Goal: Information Seeking & Learning: Learn about a topic

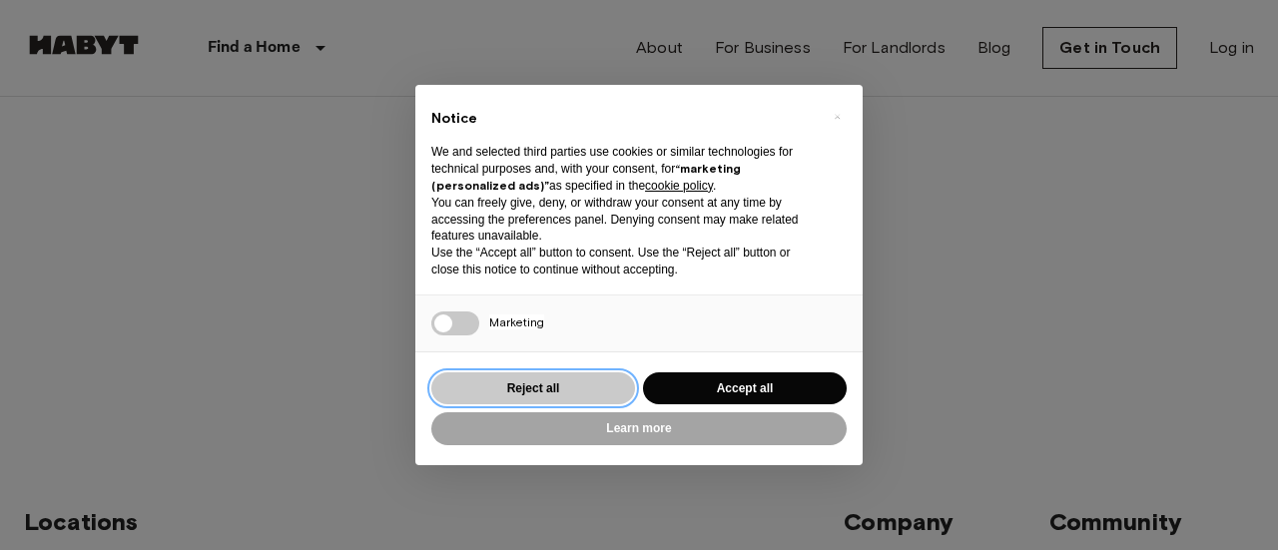
click at [537, 385] on button "Reject all" at bounding box center [533, 389] width 204 height 33
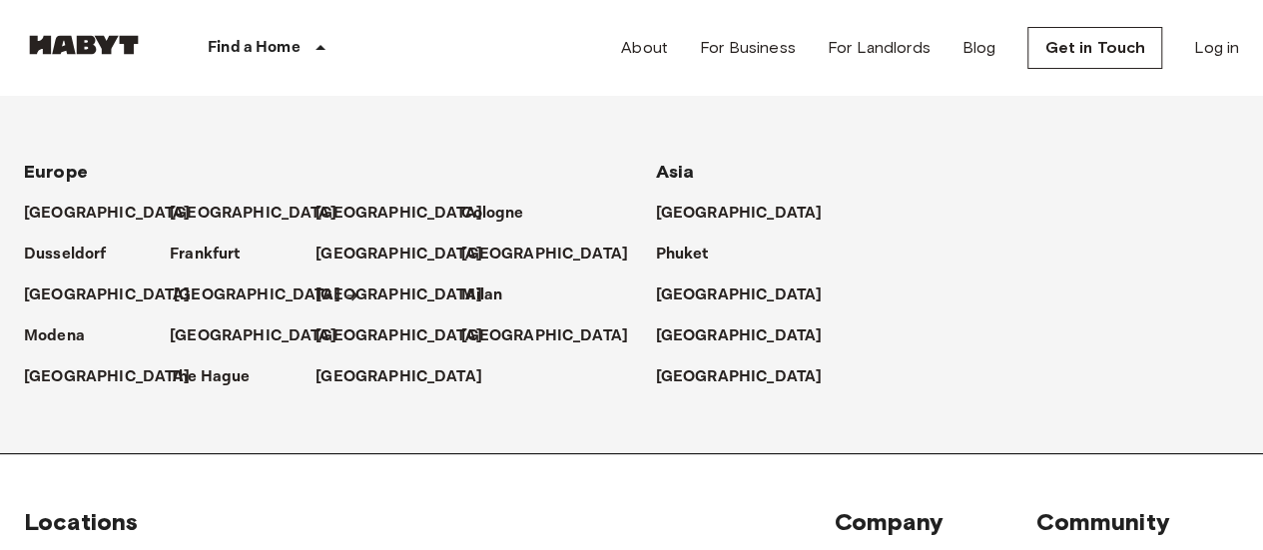
click at [196, 288] on p "[GEOGRAPHIC_DATA]" at bounding box center [257, 296] width 167 height 24
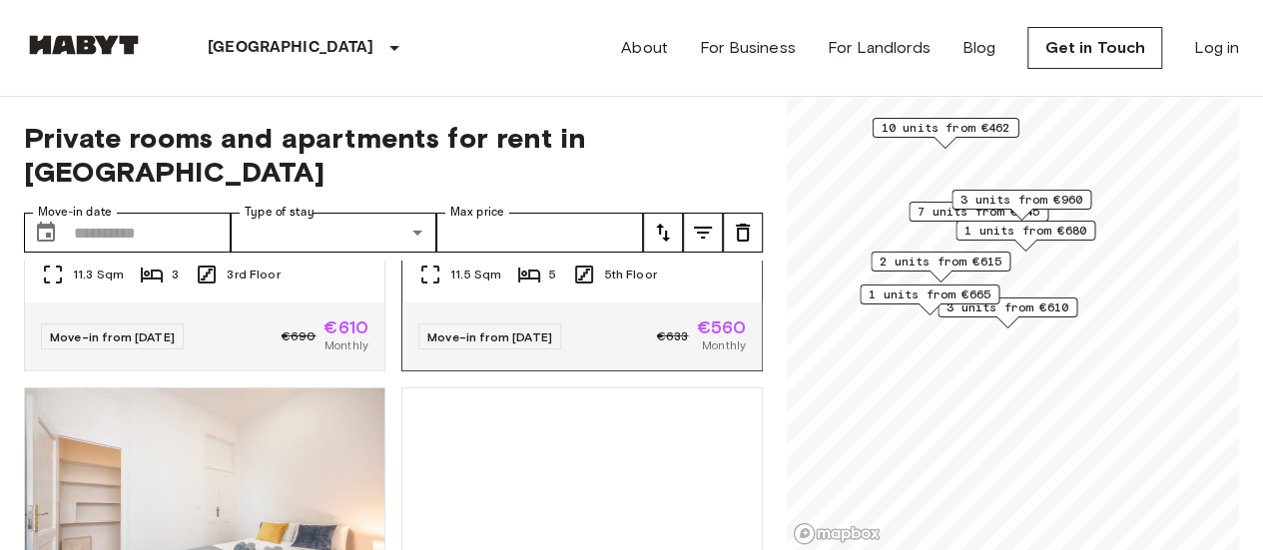
scroll to position [3863, 0]
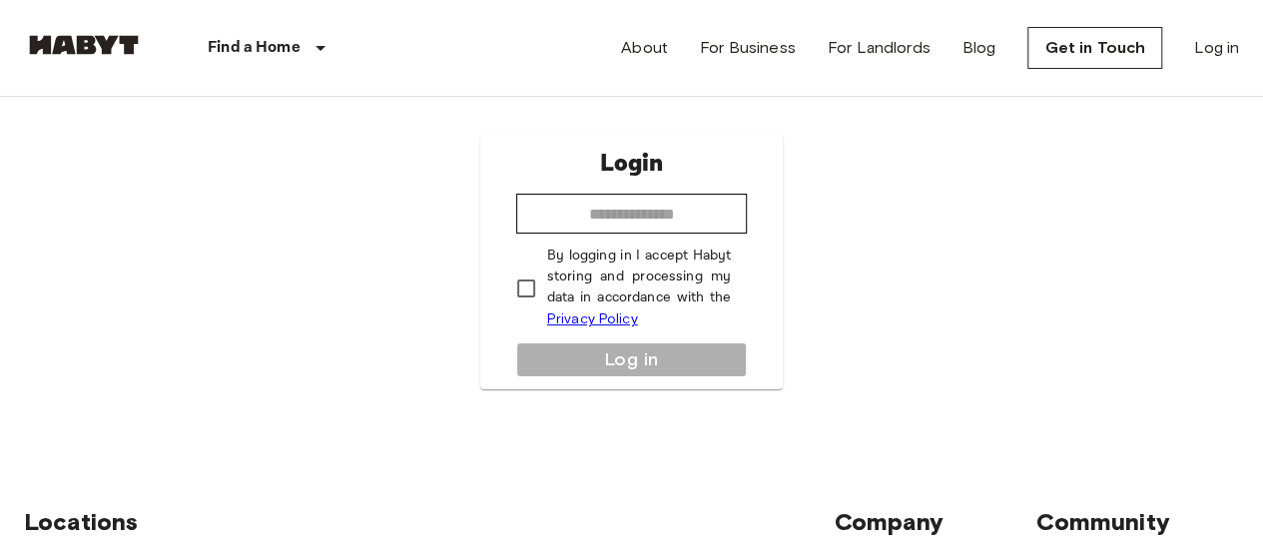
click at [587, 317] on link "Privacy Policy" at bounding box center [592, 319] width 91 height 17
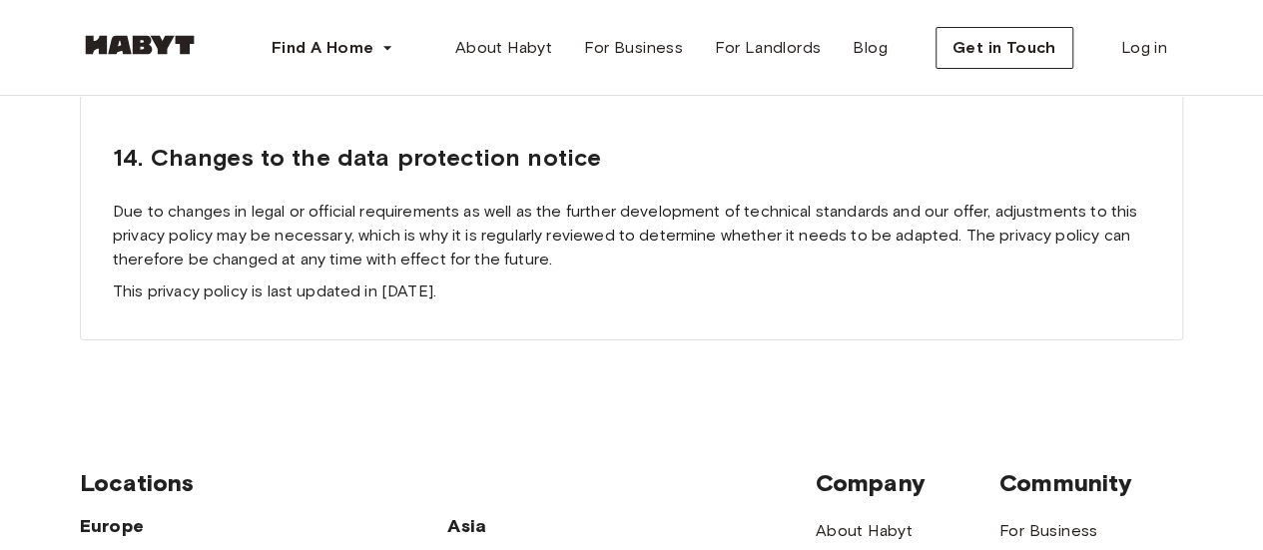
scroll to position [18463, 0]
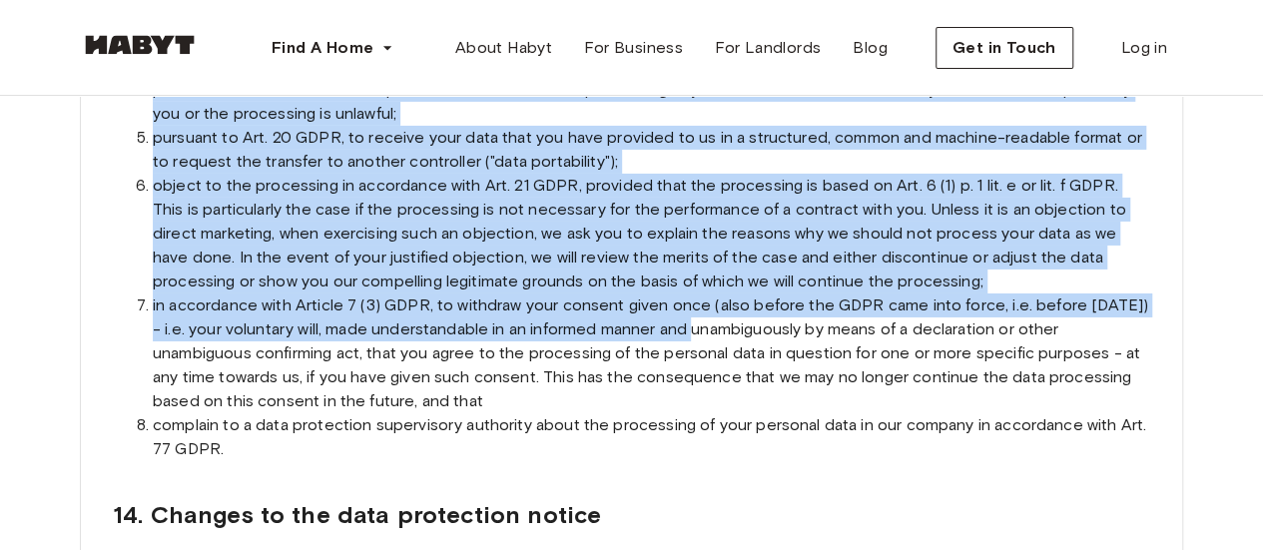
drag, startPoint x: 93, startPoint y: 189, endPoint x: 611, endPoint y: 455, distance: 582.9
copy div "Privacy policy Habyt GmbH and our affiliated subsidiaries (hereinafter jointly …"
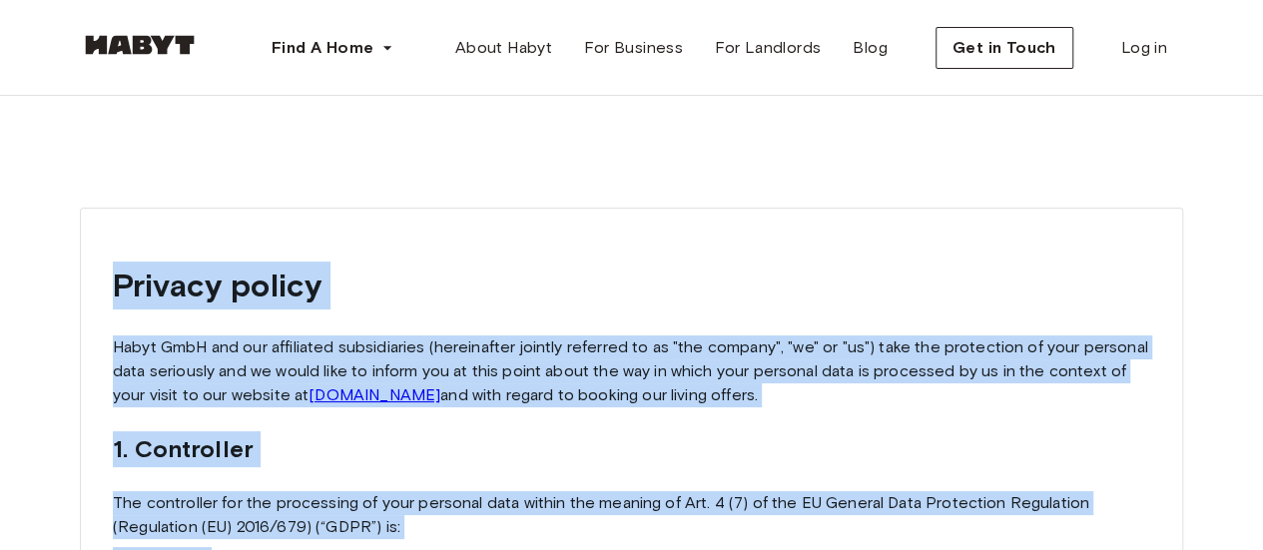
scroll to position [1, 0]
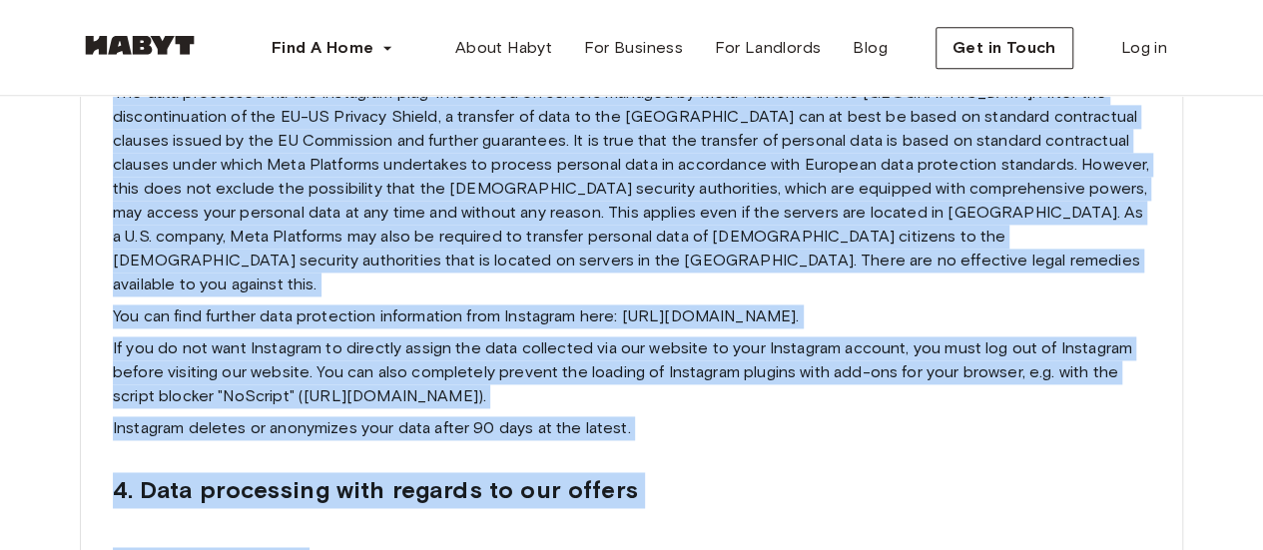
scroll to position [8890, 0]
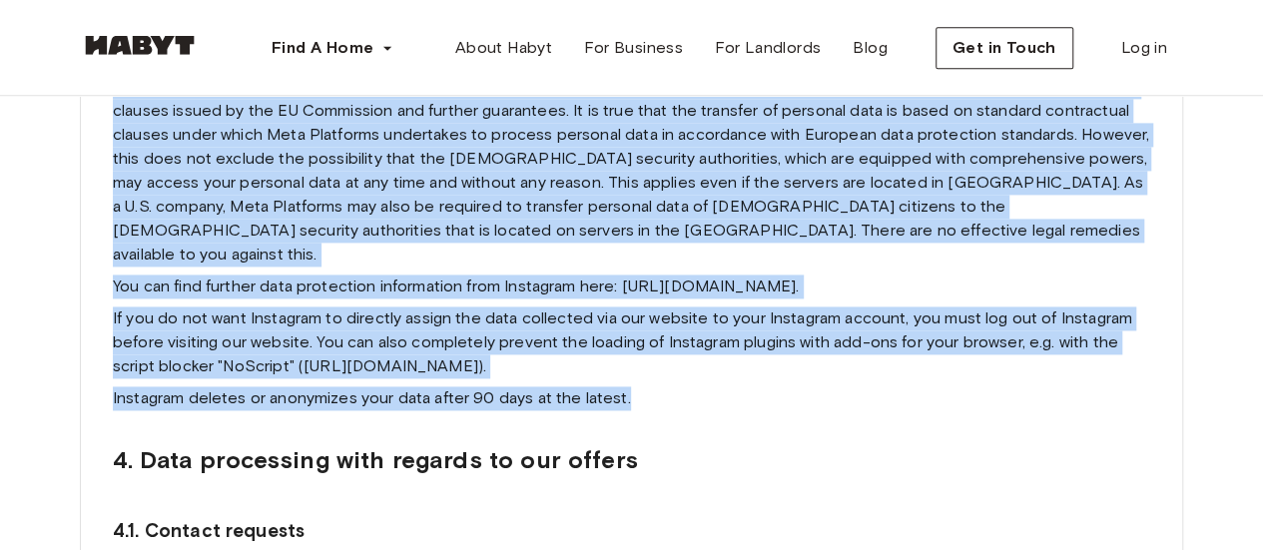
drag, startPoint x: 104, startPoint y: 291, endPoint x: 689, endPoint y: 333, distance: 586.7
copy div "Privacy policy Habyt GmbH and our affiliated subsidiaries (hereinafter jointly …"
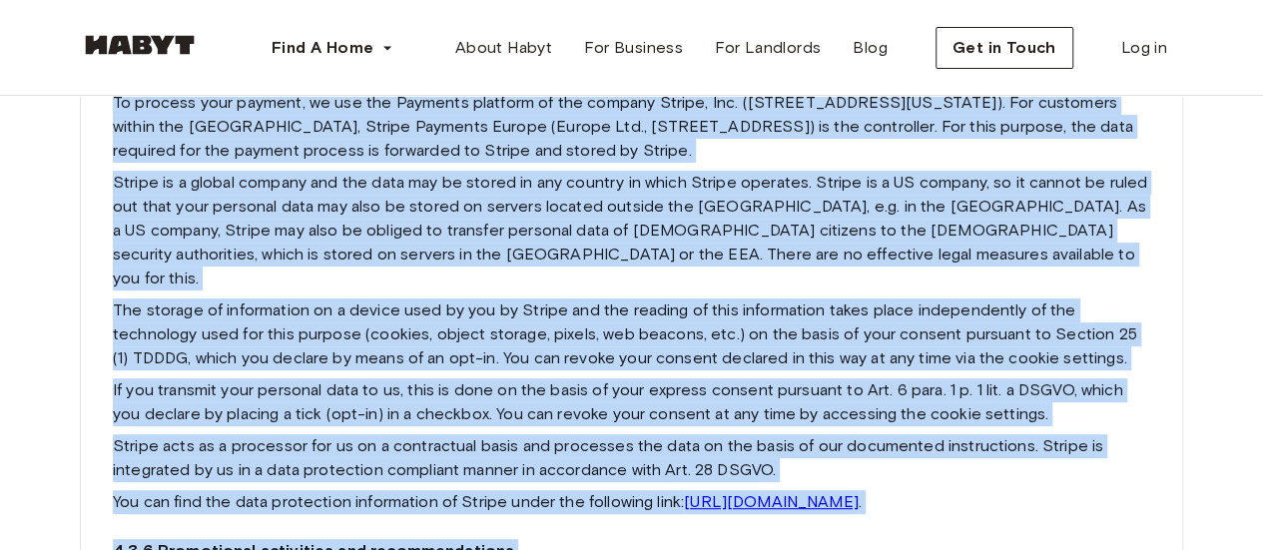
scroll to position [15658, 0]
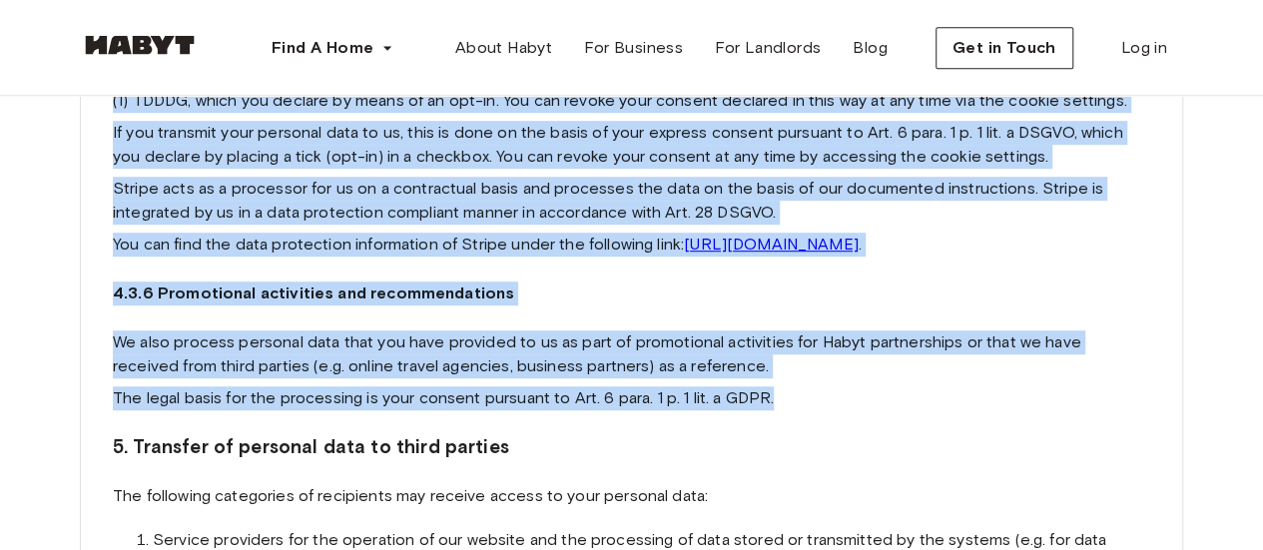
drag, startPoint x: 134, startPoint y: 281, endPoint x: 805, endPoint y: 223, distance: 673.6
copy div "Data processing with regards to our offers 4.1. Contact requests If you submit …"
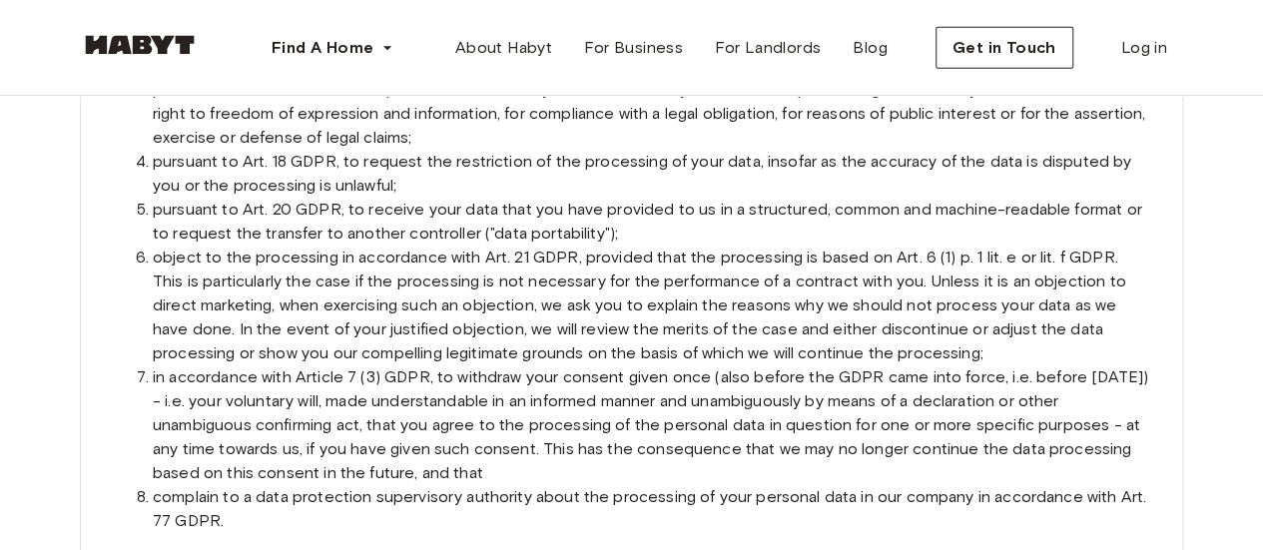
scroll to position [18614, 0]
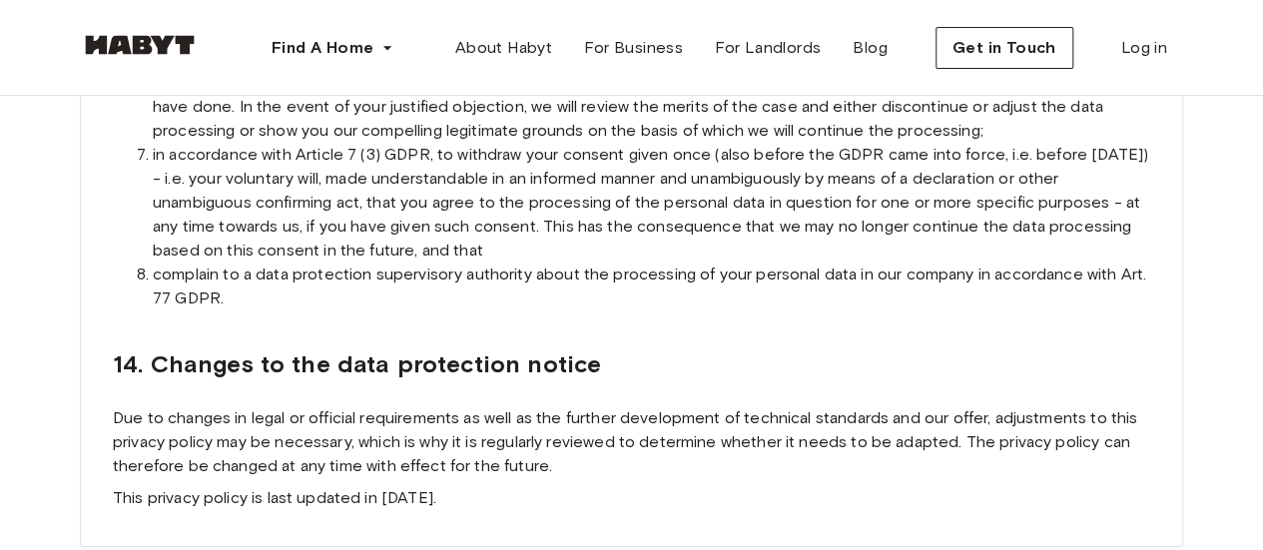
drag, startPoint x: 86, startPoint y: 269, endPoint x: 570, endPoint y: 322, distance: 487.3
copy div "5. Transfer of personal data to third parties The following categories of recip…"
